Goal: Connect with others: Participate in discussion

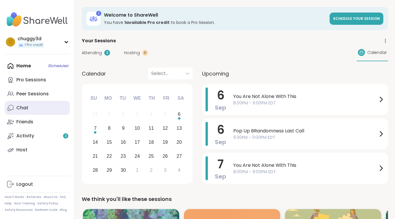
click at [49, 109] on link "Chat" at bounding box center [37, 108] width 65 height 14
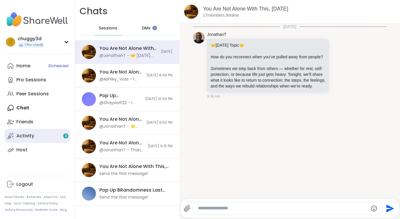
click at [44, 135] on link "Activity 3" at bounding box center [37, 136] width 65 height 14
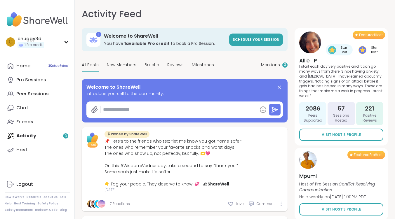
type textarea "*"
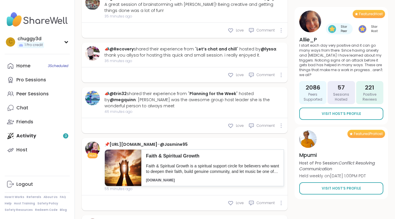
scroll to position [497, 0]
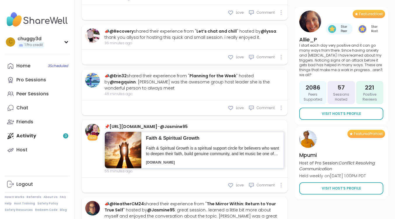
click at [180, 135] on p "Faith & Spiritual Growth" at bounding box center [212, 138] width 133 height 6
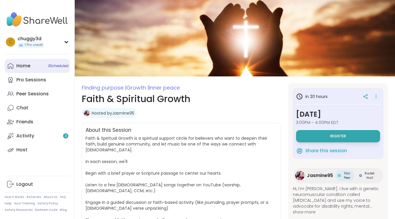
click at [29, 63] on div "Home 3 Scheduled" at bounding box center [23, 66] width 14 height 6
